Goal: Task Accomplishment & Management: Use online tool/utility

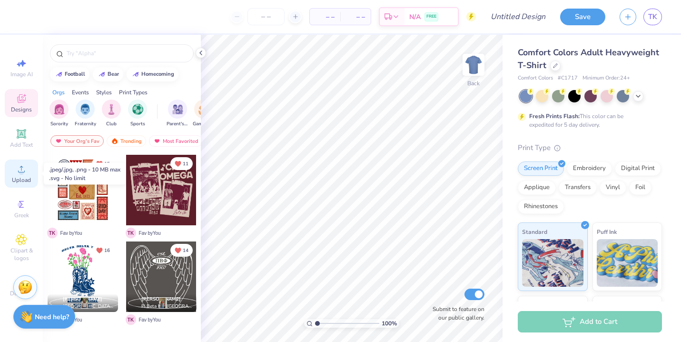
click at [23, 178] on span "Upload" at bounding box center [21, 180] width 19 height 8
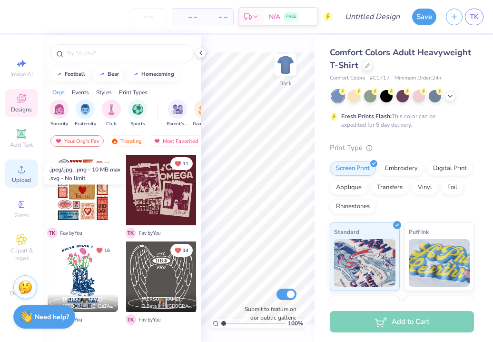
click at [16, 173] on icon at bounding box center [21, 168] width 11 height 11
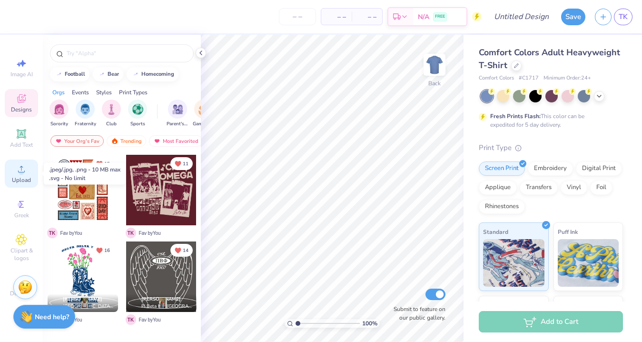
click at [20, 174] on circle at bounding box center [21, 171] width 5 height 5
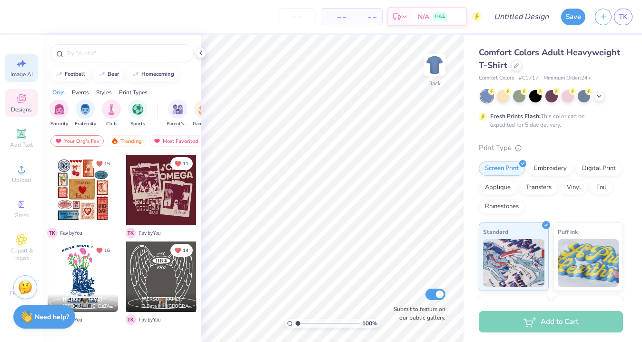
click at [24, 69] on div "Image AI" at bounding box center [21, 68] width 33 height 28
select select "4"
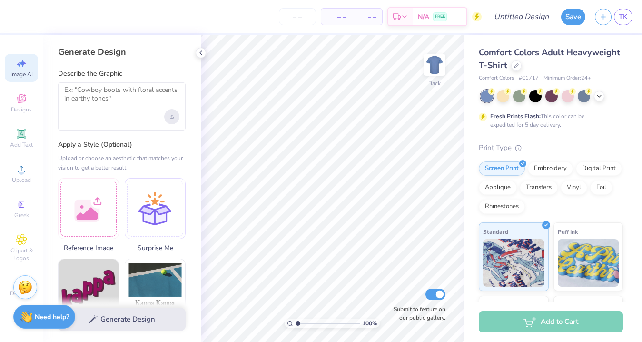
click at [173, 119] on div "Upload image" at bounding box center [171, 116] width 15 height 15
click at [170, 113] on div "Upload image" at bounding box center [171, 116] width 15 height 15
click at [176, 121] on div "Upload image" at bounding box center [171, 116] width 15 height 15
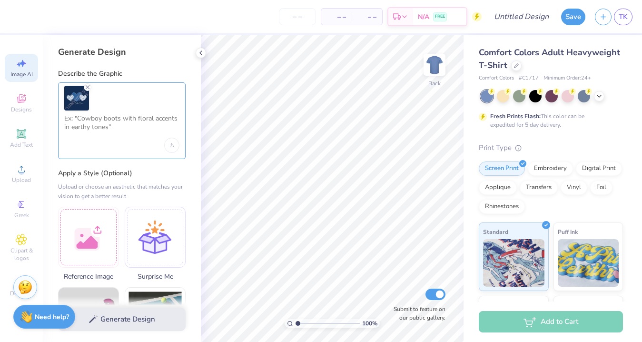
click at [86, 125] on textarea at bounding box center [121, 126] width 115 height 24
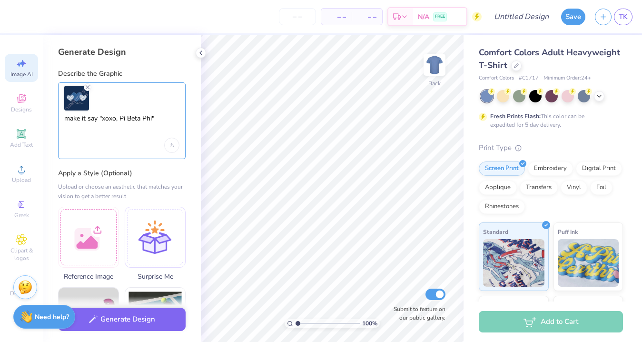
type textarea "make it say "xoxo, Pi Beta Phi""
click at [160, 176] on label "Apply a Style (Optional)" at bounding box center [122, 173] width 128 height 10
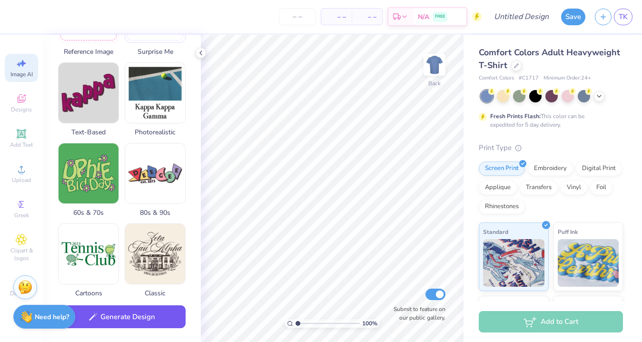
click at [152, 315] on button "Generate Design" at bounding box center [122, 316] width 128 height 23
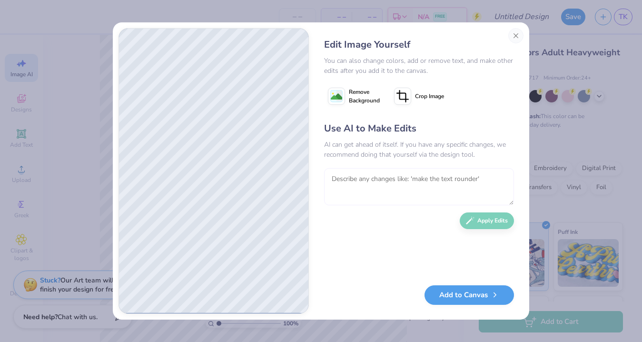
click at [346, 175] on textarea at bounding box center [419, 186] width 190 height 37
type textarea "make it pink instead of blue"
click at [467, 220] on icon "button" at bounding box center [470, 218] width 9 height 8
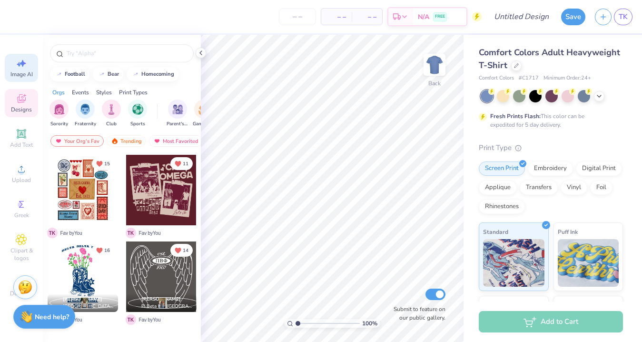
click at [20, 69] on div "Image AI" at bounding box center [21, 68] width 33 height 28
select select "4"
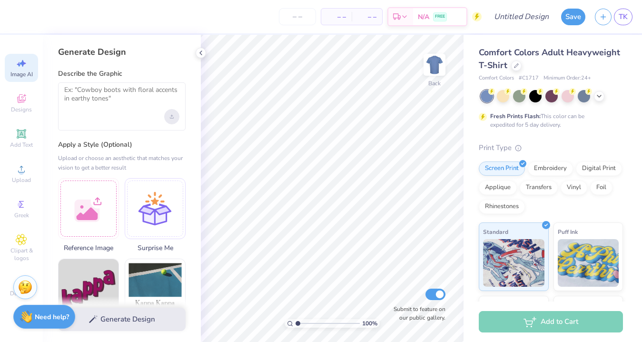
click at [168, 121] on div "Upload image" at bounding box center [171, 116] width 15 height 15
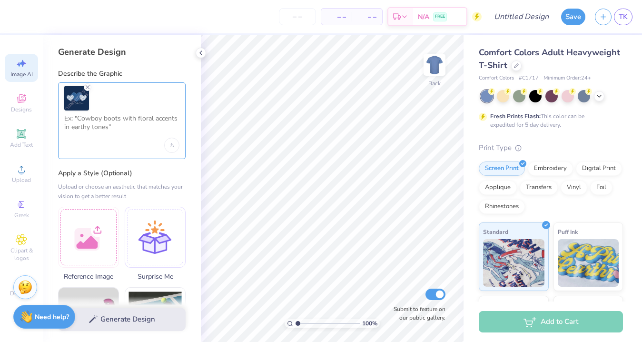
click at [145, 124] on textarea at bounding box center [121, 126] width 115 height 24
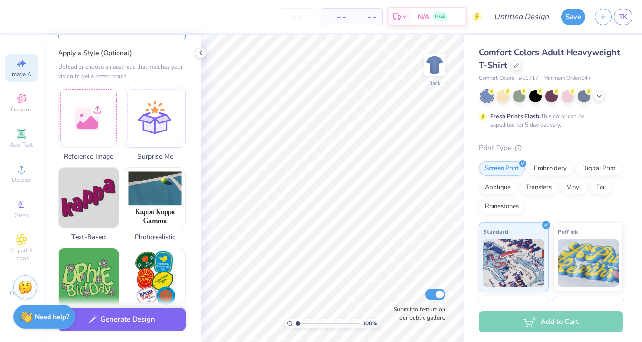
scroll to position [210, 0]
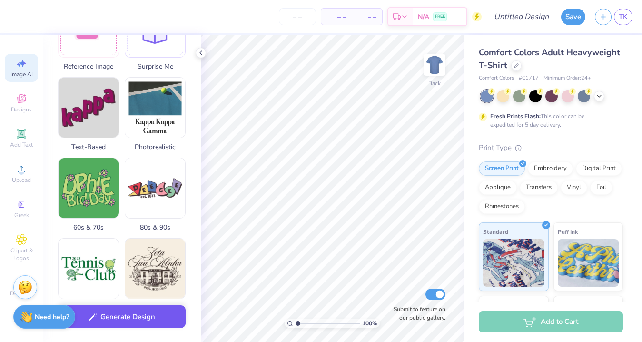
type textarea "make it say "xoxo, Pi Beta Phi""
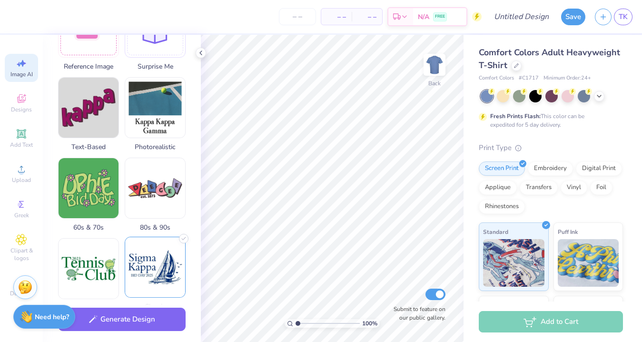
drag, startPoint x: 156, startPoint y: 321, endPoint x: 141, endPoint y: 254, distance: 68.7
click at [141, 254] on div "Generate Design Describe the Graphic make it say "xoxo, Pi Beta Phi" Apply a St…" at bounding box center [122, 188] width 158 height 307
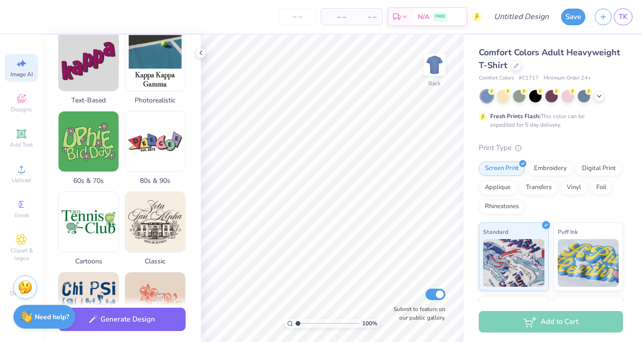
scroll to position [280, 0]
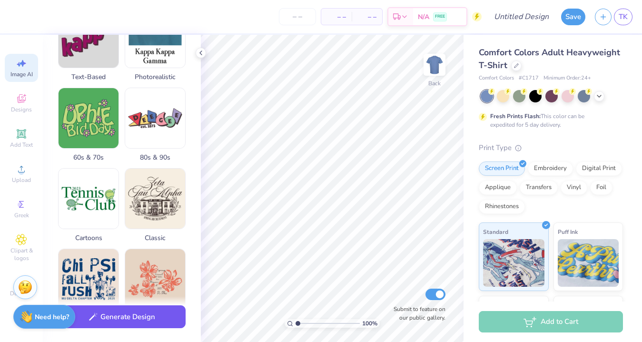
click at [151, 316] on button "Generate Design" at bounding box center [122, 316] width 128 height 23
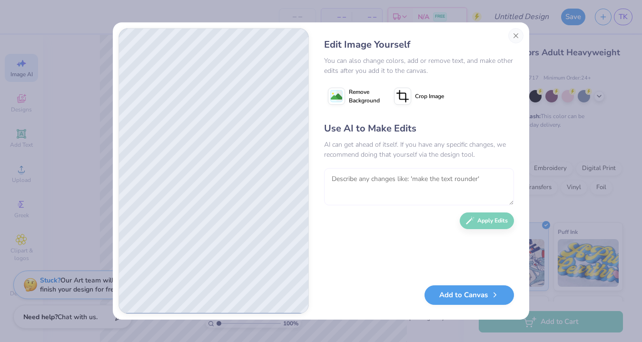
click at [347, 174] on textarea at bounding box center [419, 186] width 190 height 37
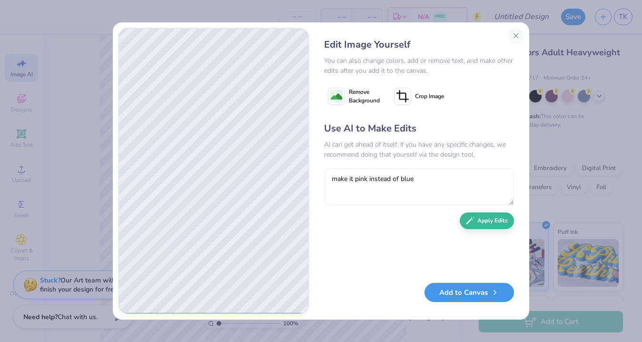
type textarea "make it pink instead of blue"
click at [452, 288] on button "Add to Canvas" at bounding box center [469, 293] width 89 height 20
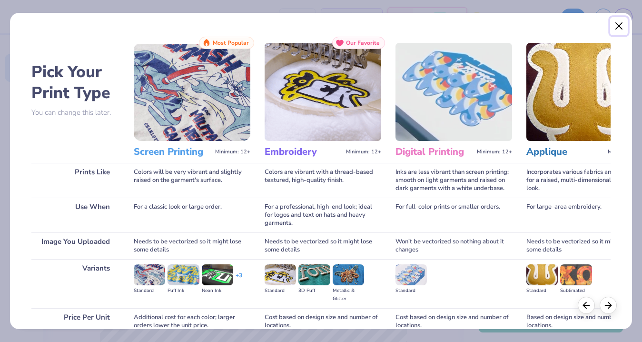
click at [620, 26] on button "Close" at bounding box center [619, 26] width 18 height 18
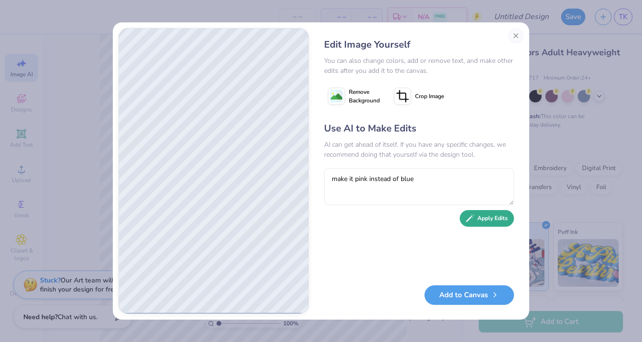
click at [485, 223] on button "Apply Edits" at bounding box center [487, 218] width 54 height 17
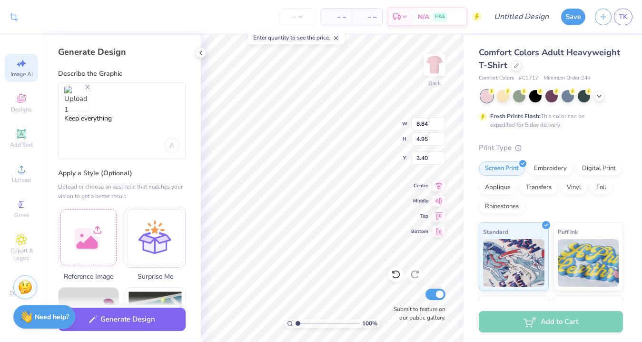
select select "4"
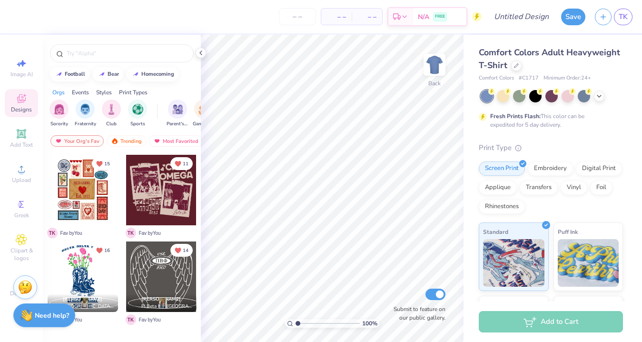
click at [54, 316] on strong "Need help?" at bounding box center [52, 315] width 34 height 9
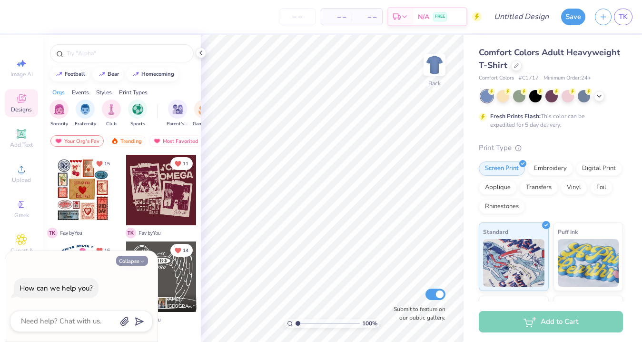
click at [133, 257] on button "Collapse" at bounding box center [132, 261] width 32 height 10
type textarea "x"
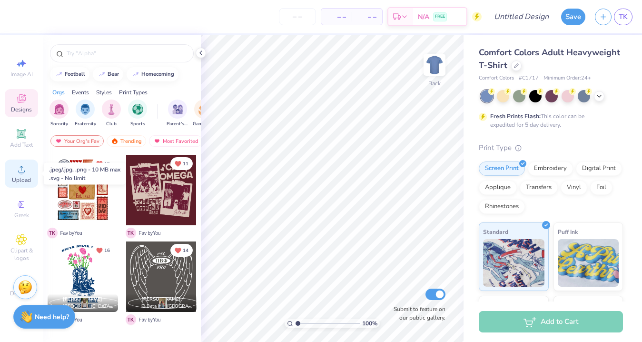
click at [22, 174] on circle at bounding box center [21, 171] width 5 height 5
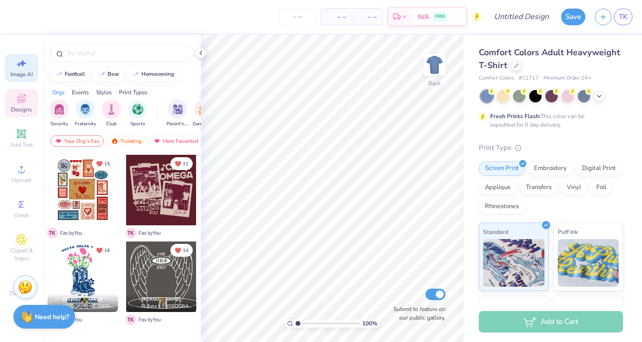
click at [23, 70] on span "Image AI" at bounding box center [21, 74] width 22 height 8
select select "4"
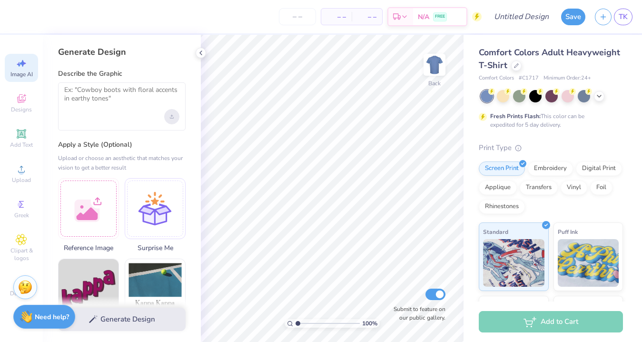
click at [174, 114] on div "Upload image" at bounding box center [171, 116] width 15 height 15
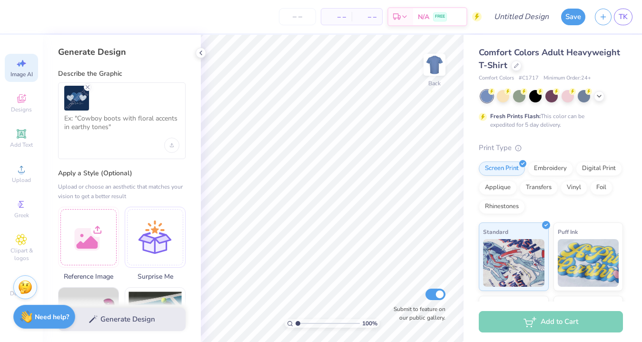
click at [77, 101] on img at bounding box center [76, 98] width 25 height 25
click at [87, 120] on textarea at bounding box center [121, 126] width 115 height 24
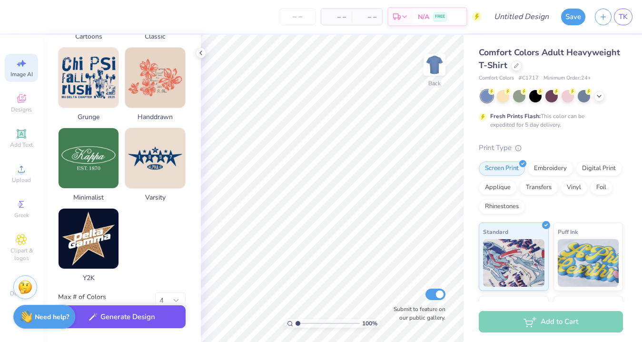
scroll to position [503, 0]
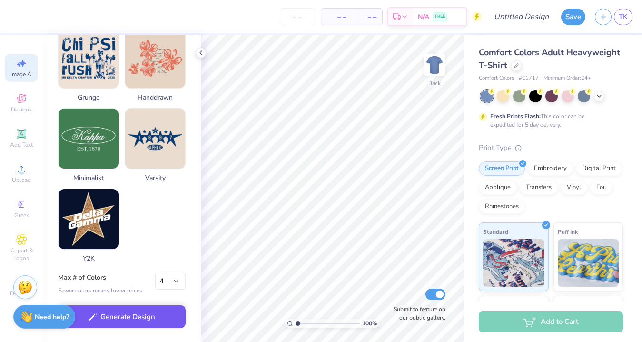
type textarea "Keep everything the same but make it say "xoxo, Pi Beta Phi""
click at [140, 323] on button "Generate Design" at bounding box center [122, 316] width 128 height 23
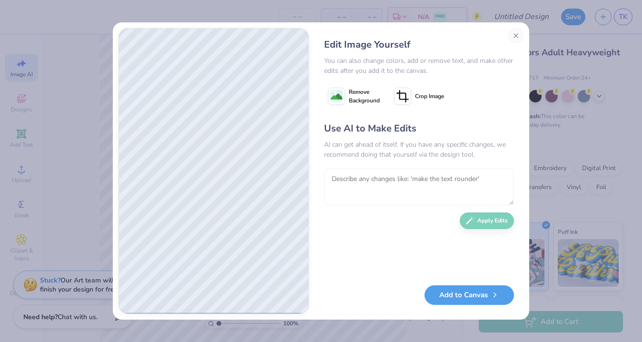
click at [364, 183] on textarea at bounding box center [419, 186] width 190 height 37
click at [358, 180] on textarea at bounding box center [419, 186] width 190 height 37
type textarea "make the words a dark pink"
click at [499, 222] on button "Apply Edits" at bounding box center [487, 218] width 54 height 17
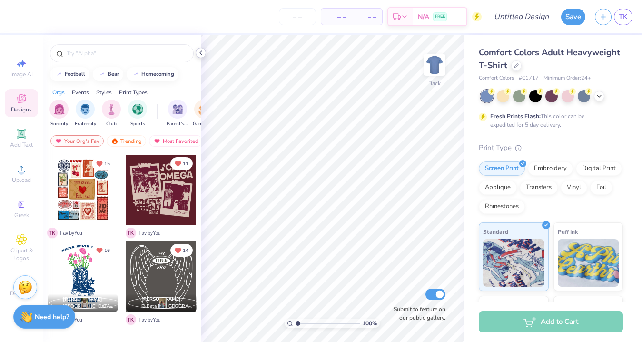
click at [201, 53] on icon at bounding box center [201, 53] width 8 height 8
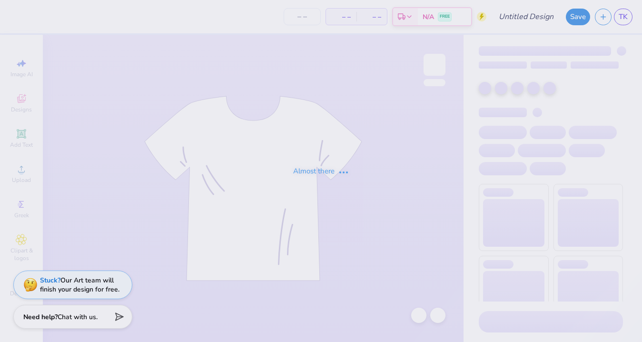
type input "[PERSON_NAME] : [GEOGRAPHIC_DATA]"
type input "24"
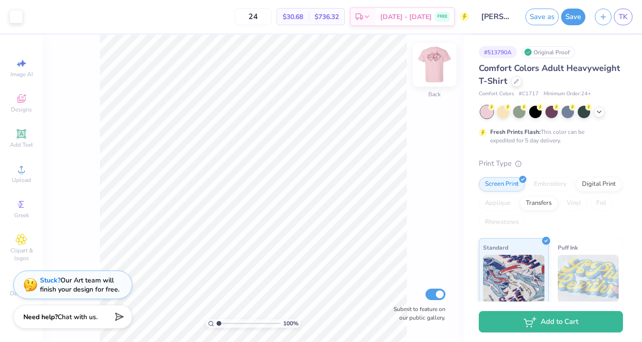
click at [434, 68] on img at bounding box center [435, 65] width 38 height 38
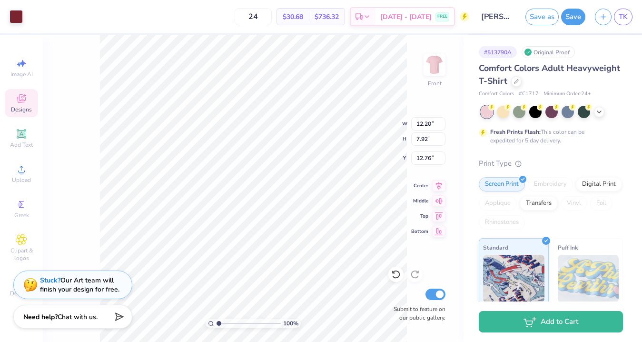
type input "12.76"
type input "8.40"
type input "12.20"
type input "7.92"
type input "3.00"
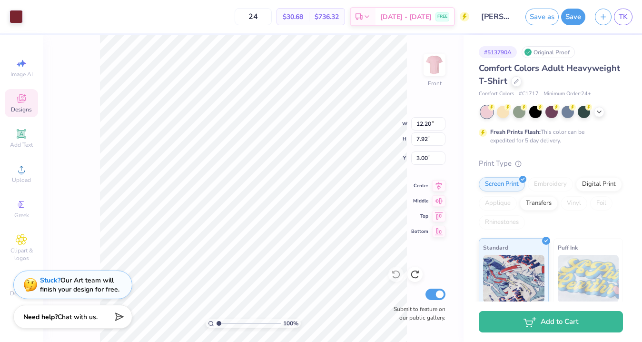
type input "13.24"
